Goal: Find specific page/section: Find specific page/section

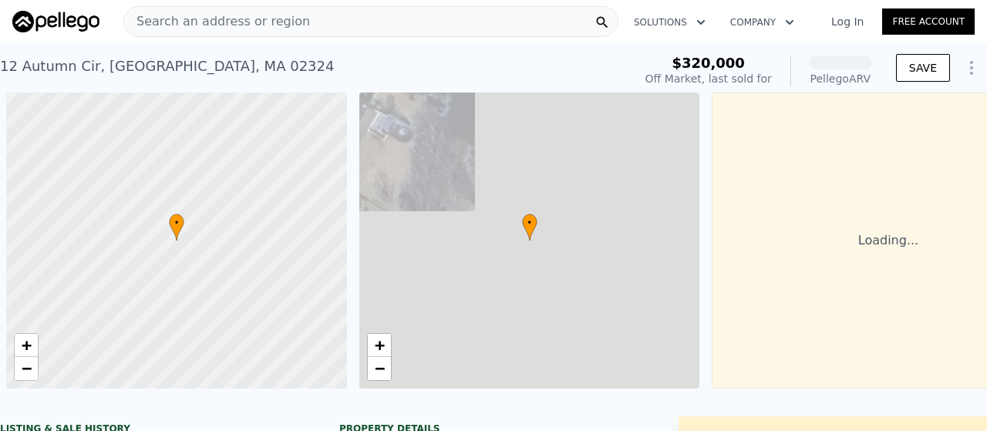
scroll to position [0, 6]
